Goal: Go to known website: Go to known website

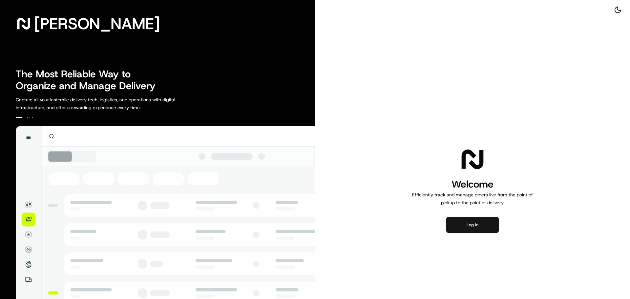
click at [459, 225] on button "Log in" at bounding box center [473, 225] width 53 height 16
